Goal: Check status: Check status

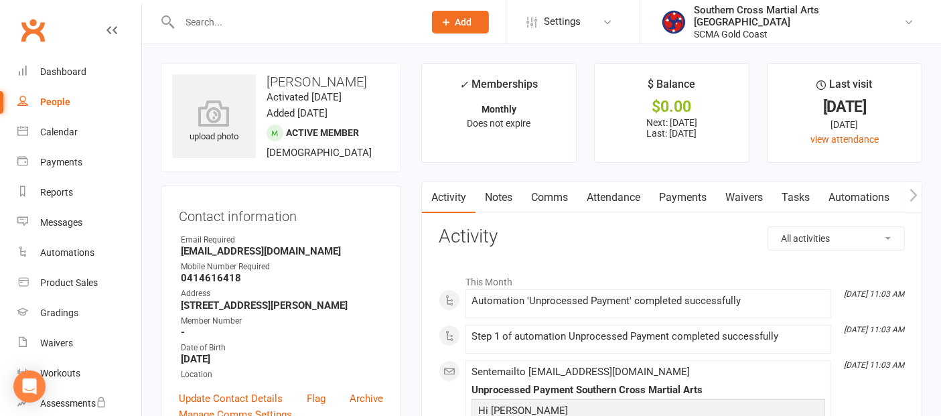
click at [619, 200] on link "Attendance" at bounding box center [613, 197] width 72 height 31
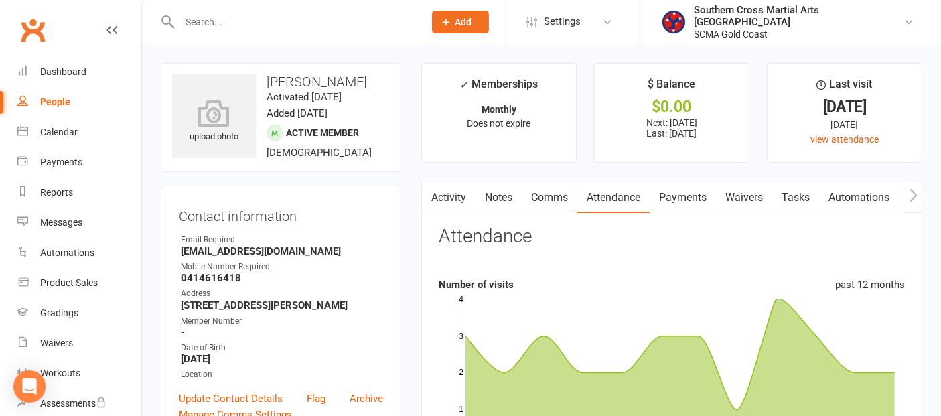
click at [697, 196] on link "Payments" at bounding box center [683, 197] width 66 height 31
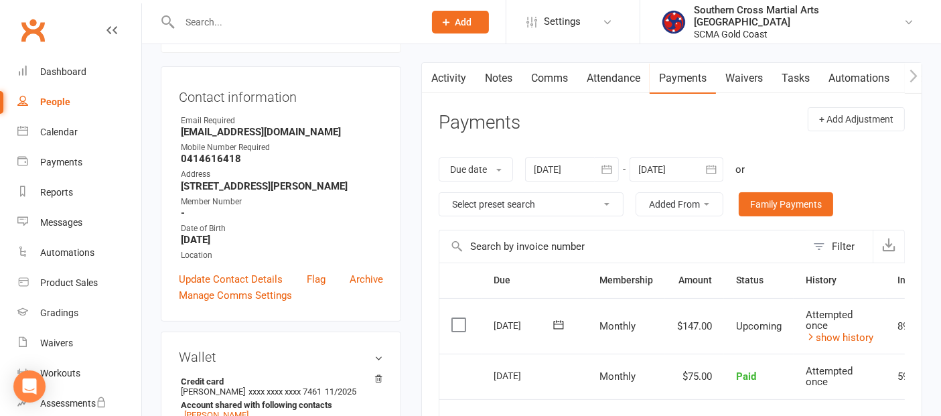
scroll to position [297, 0]
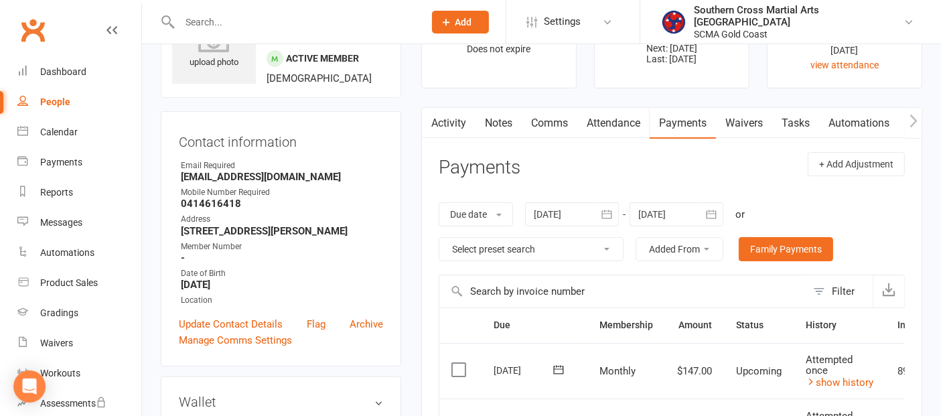
click at [688, 203] on div at bounding box center [676, 214] width 94 height 24
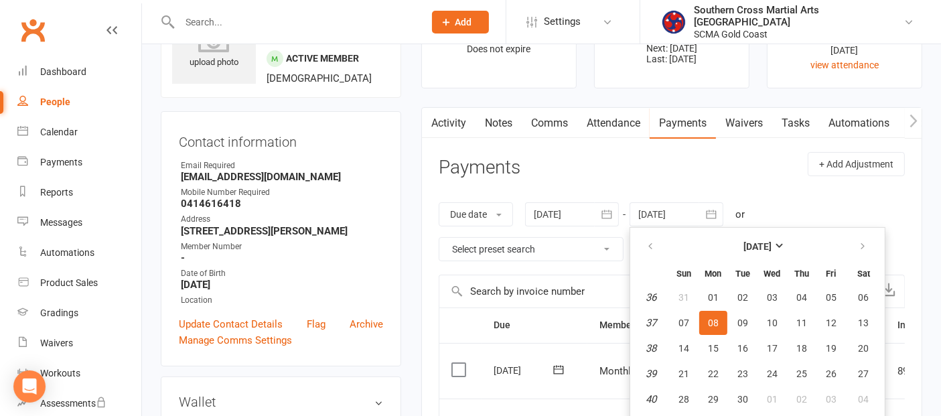
scroll to position [92, 0]
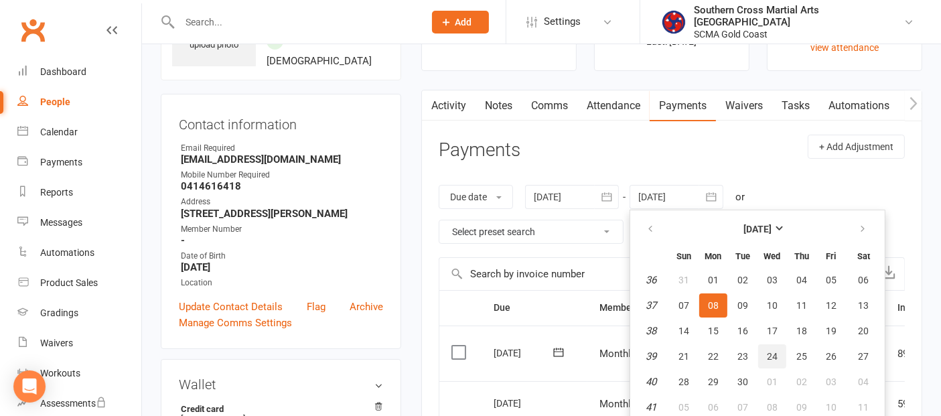
click at [771, 351] on span "24" at bounding box center [772, 356] width 11 height 11
type input "[DATE]"
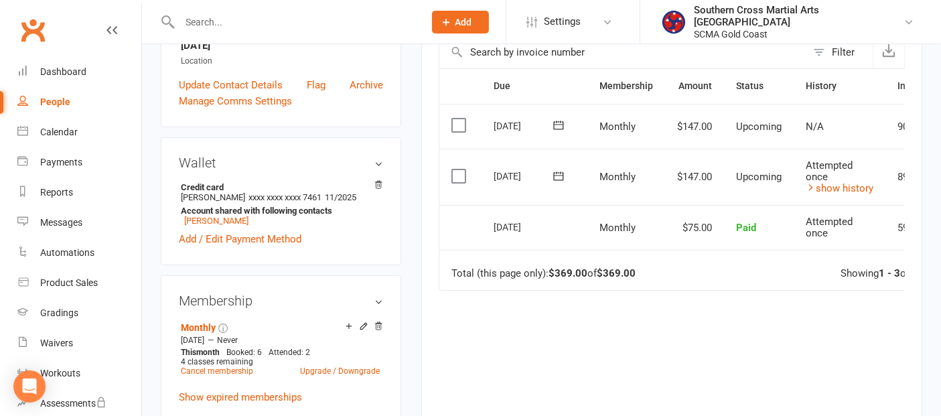
scroll to position [315, 0]
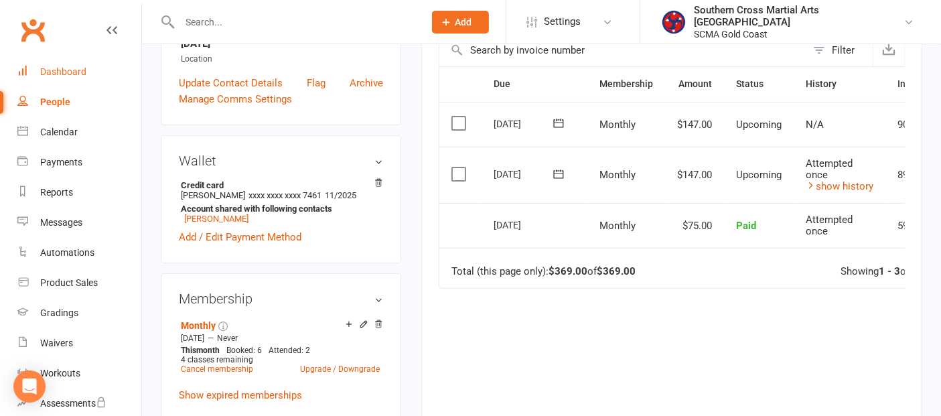
click at [52, 78] on link "Dashboard" at bounding box center [79, 72] width 124 height 30
